Goal: Information Seeking & Learning: Learn about a topic

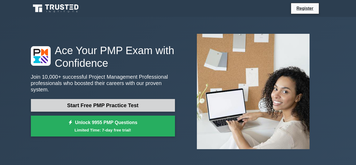
click at [84, 103] on link "Start Free PMP Practice Test" at bounding box center [103, 105] width 144 height 13
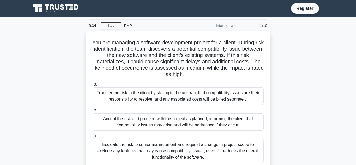
click at [129, 24] on div "PMP" at bounding box center [157, 25] width 73 height 11
click at [219, 26] on div "Intermediate" at bounding box center [216, 25] width 46 height 11
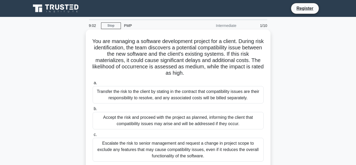
click at [129, 118] on div "Accept the risk and proceed with the project as planned, informing the client t…" at bounding box center [178, 120] width 171 height 17
click at [93, 111] on input "b. Accept the risk and proceed with the project as planned, informing the clien…" at bounding box center [93, 108] width 0 height 3
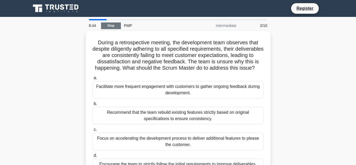
click at [111, 26] on link "Stop" at bounding box center [111, 25] width 20 height 7
